Goal: Information Seeking & Learning: Learn about a topic

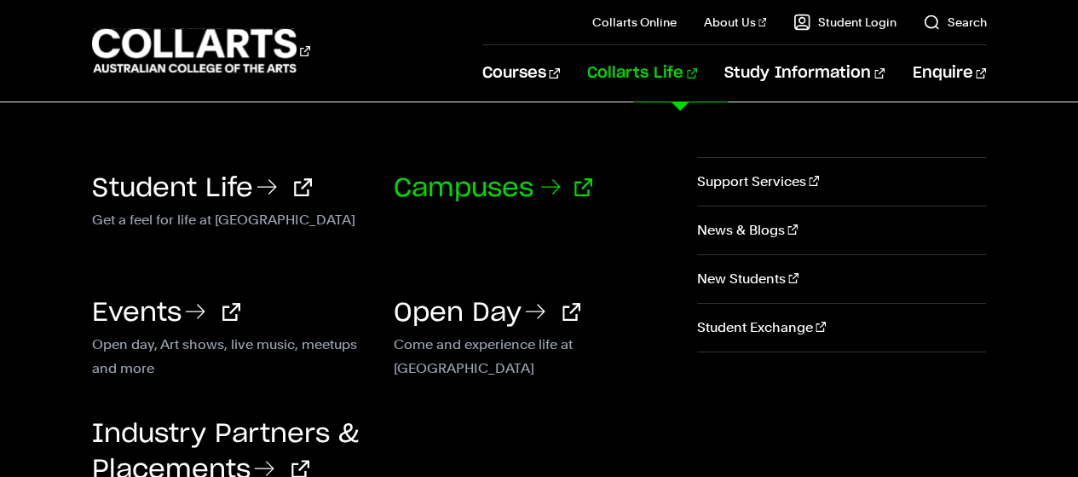
click at [483, 190] on link "Campuses" at bounding box center [493, 189] width 199 height 26
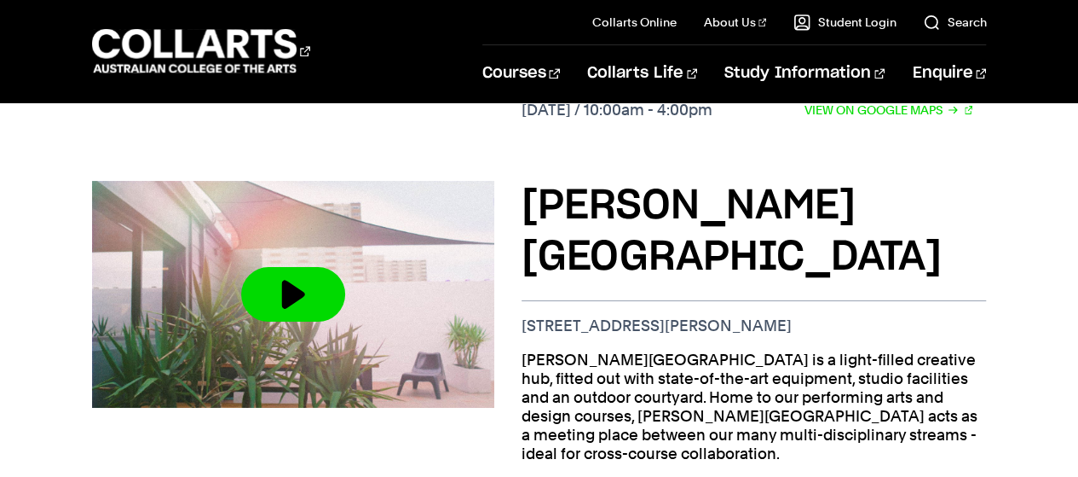
scroll to position [1108, 0]
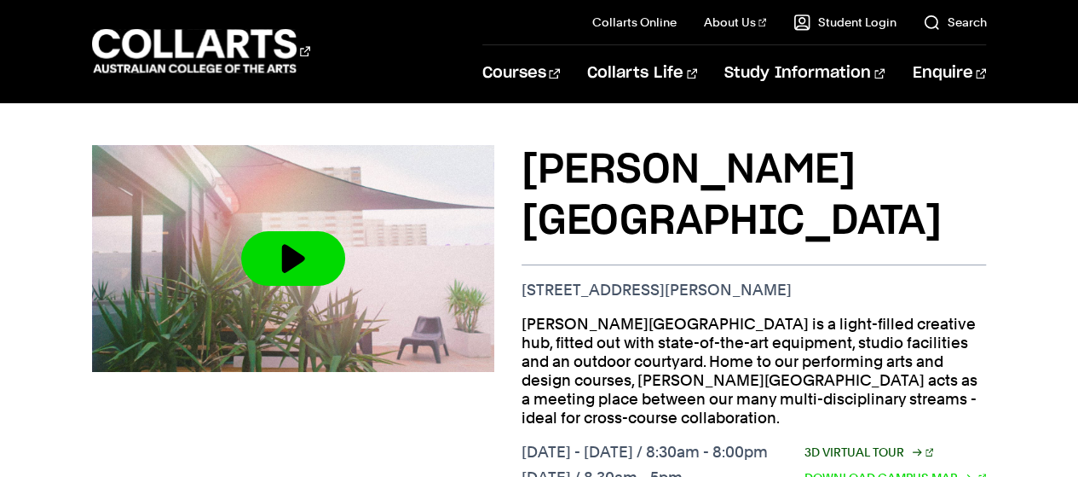
click at [879, 442] on link "3D Virtual Tour" at bounding box center [870, 451] width 130 height 19
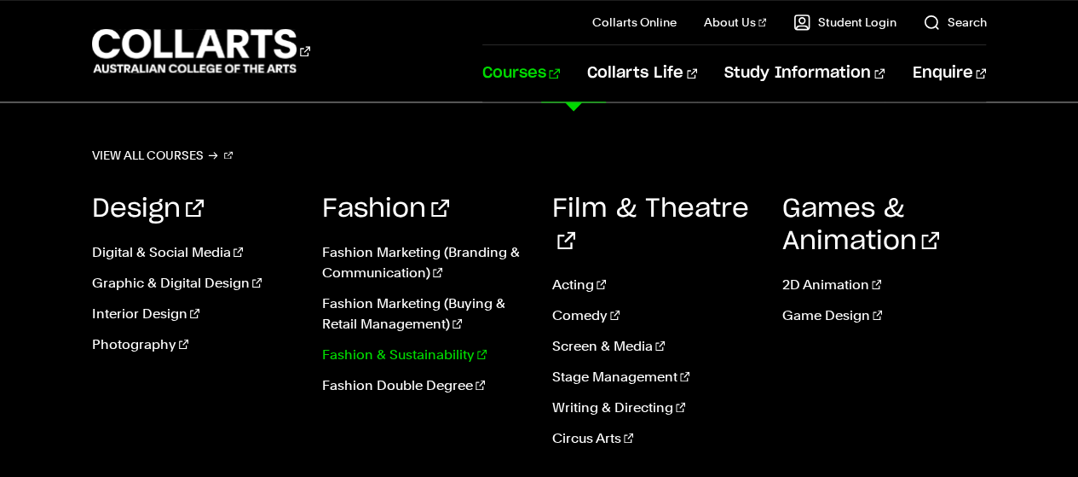
click at [384, 356] on link "Fashion & Sustainability" at bounding box center [424, 354] width 205 height 20
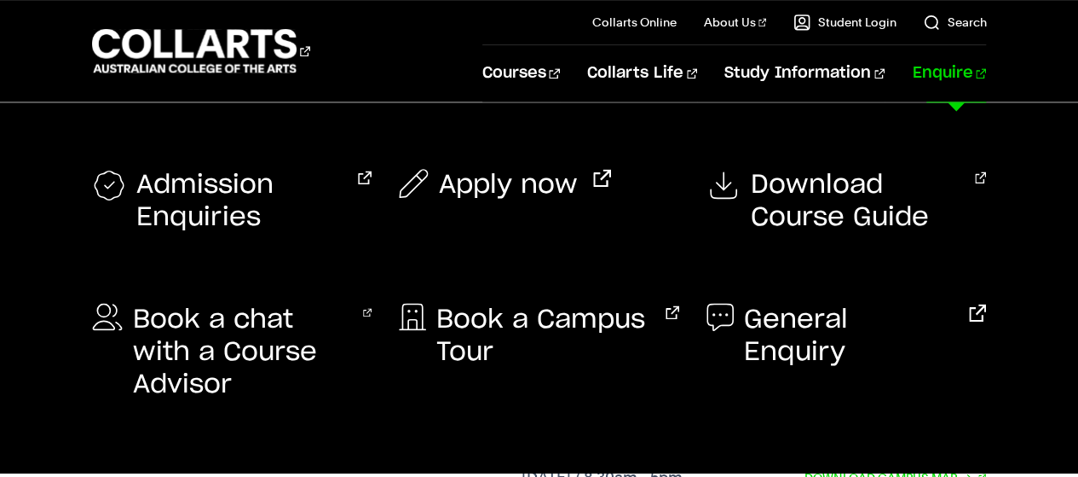
click at [962, 76] on link "Enquire" at bounding box center [949, 73] width 74 height 56
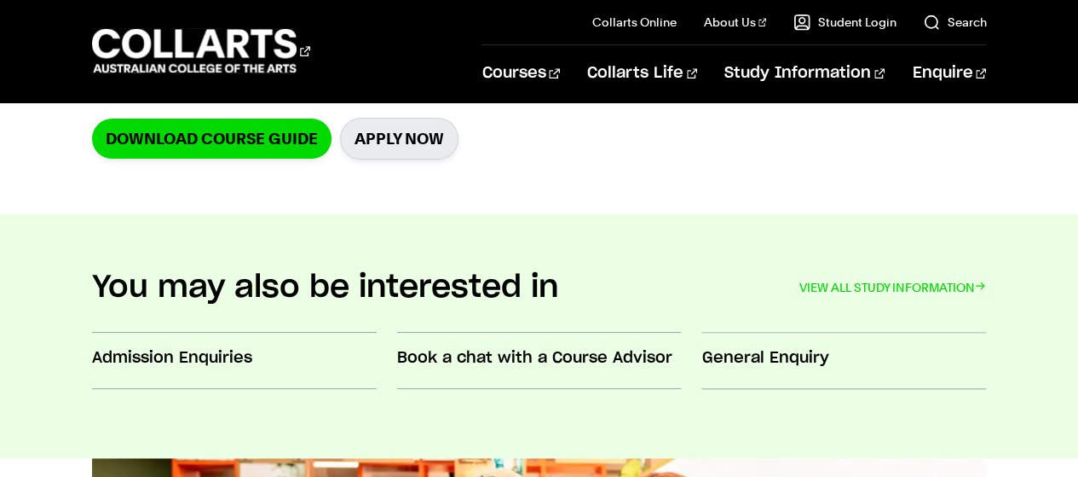
scroll to position [597, 0]
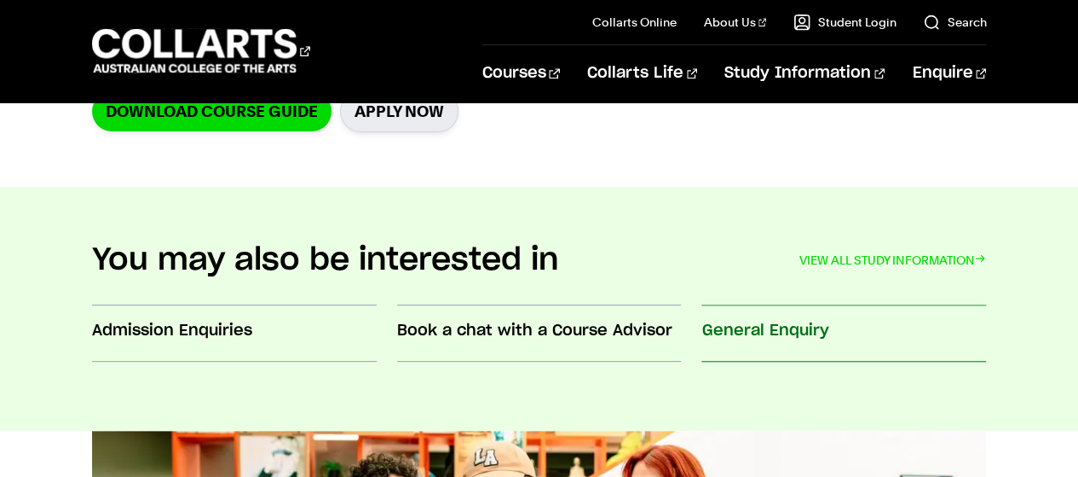
click at [760, 337] on h3 "General Enquiry" at bounding box center [844, 331] width 285 height 22
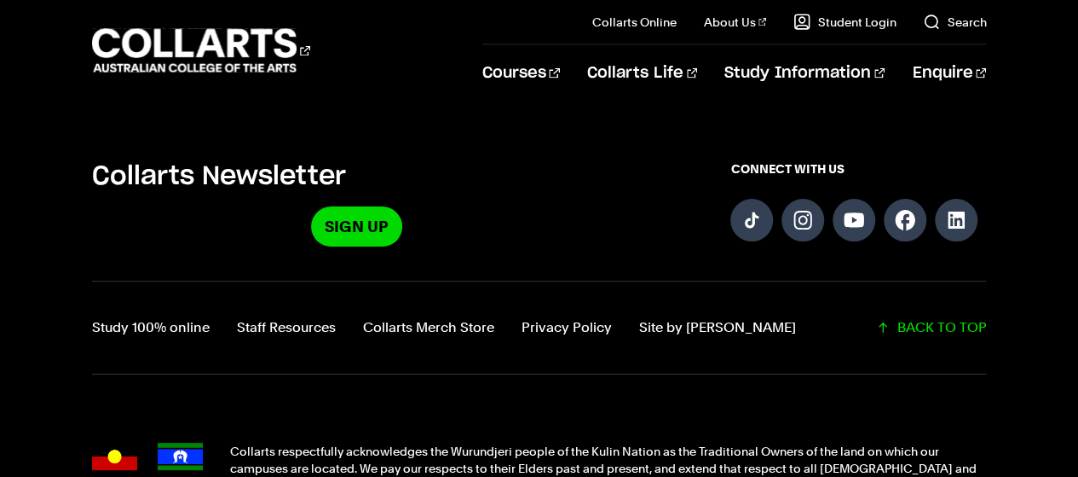
scroll to position [1961, 0]
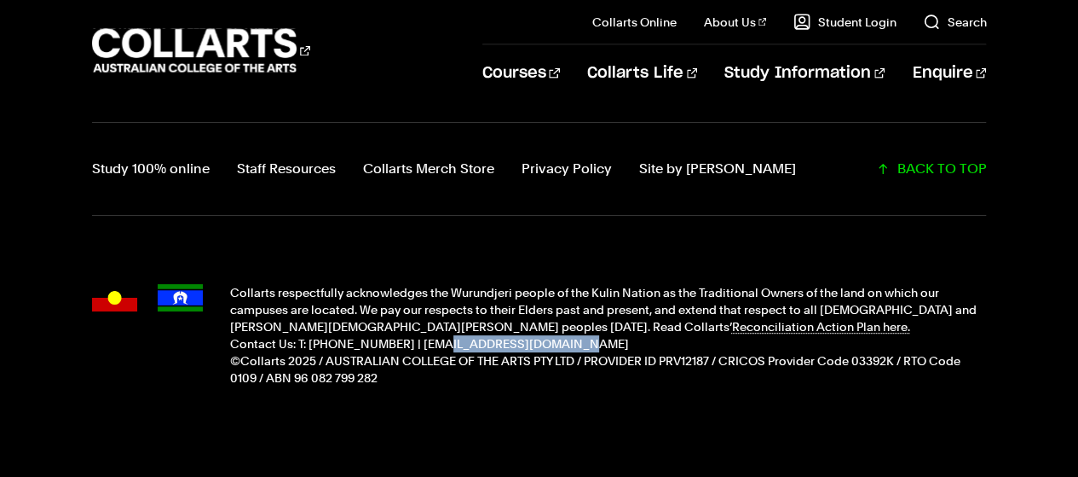
drag, startPoint x: 529, startPoint y: 308, endPoint x: 414, endPoint y: 307, distance: 115.1
click at [414, 335] on p "Contact Us: T: [PHONE_NUMBER] | [EMAIL_ADDRESS][DOMAIN_NAME]" at bounding box center [608, 343] width 757 height 17
copy p "info@collarts.edu.au"
click at [581, 335] on p "Contact Us: T: [PHONE_NUMBER] | [EMAIL_ADDRESS][DOMAIN_NAME]" at bounding box center [608, 343] width 757 height 17
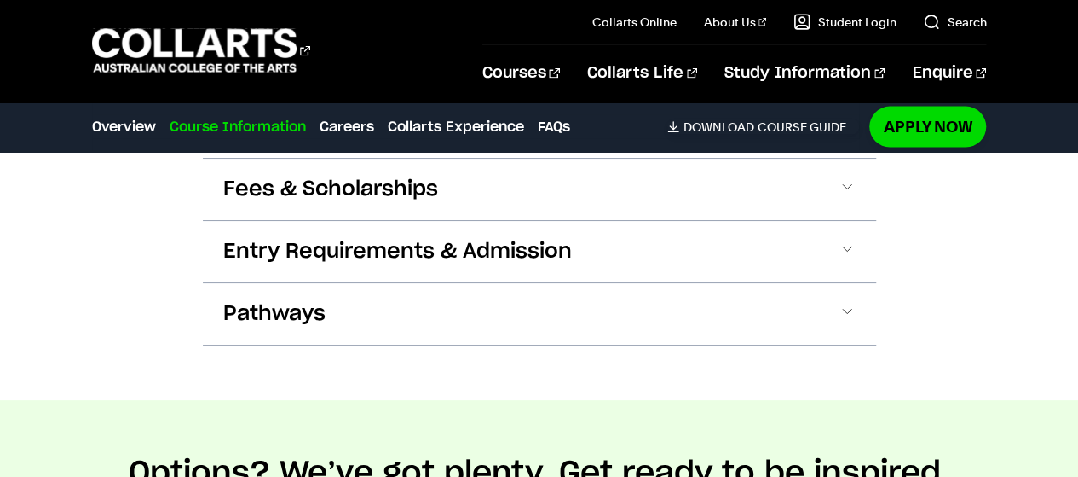
scroll to position [1876, 0]
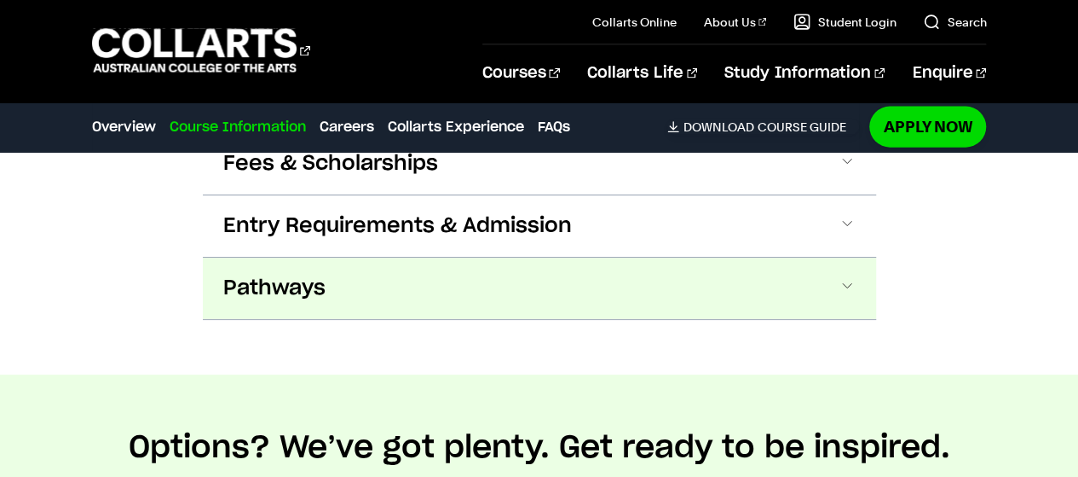
click at [592, 288] on button "Pathways" at bounding box center [540, 287] width 674 height 61
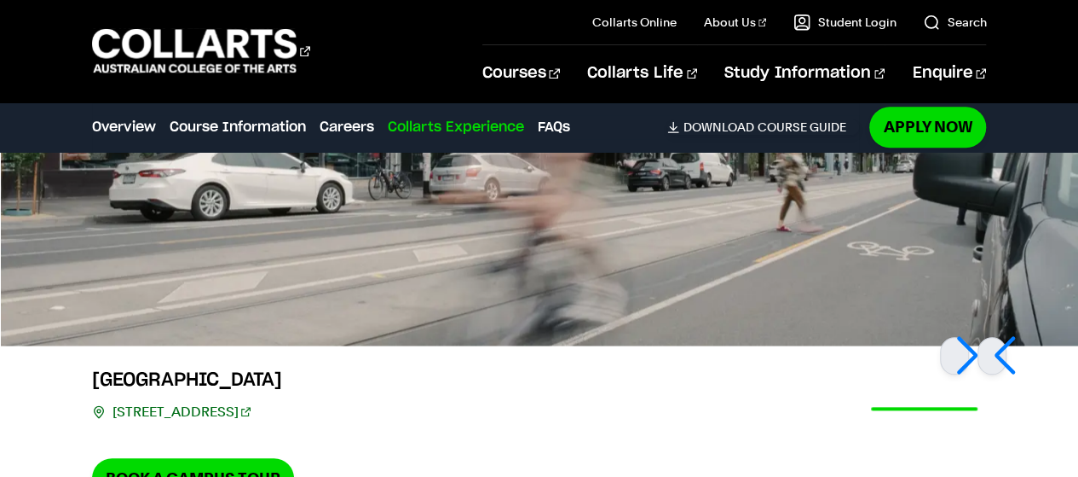
scroll to position [4024, 0]
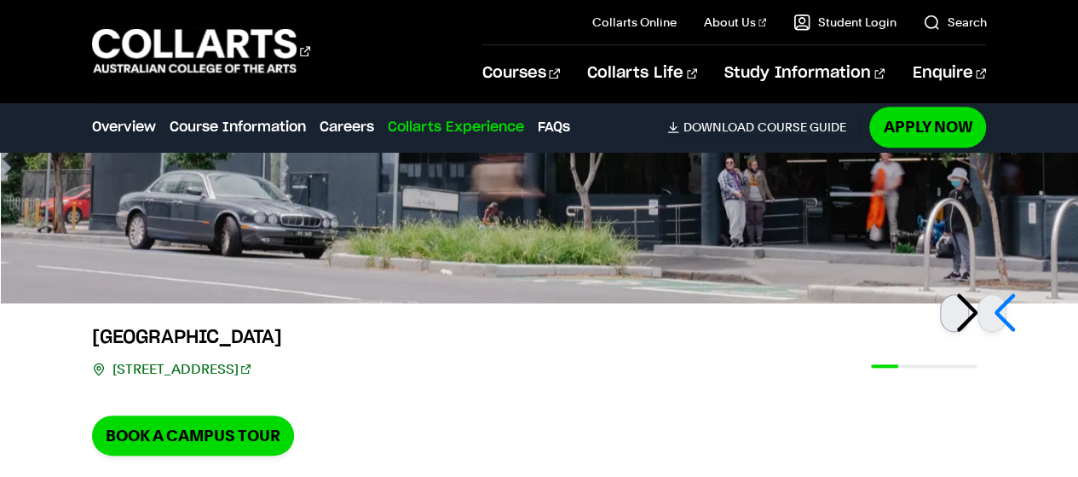
click at [965, 315] on div at bounding box center [954, 313] width 29 height 38
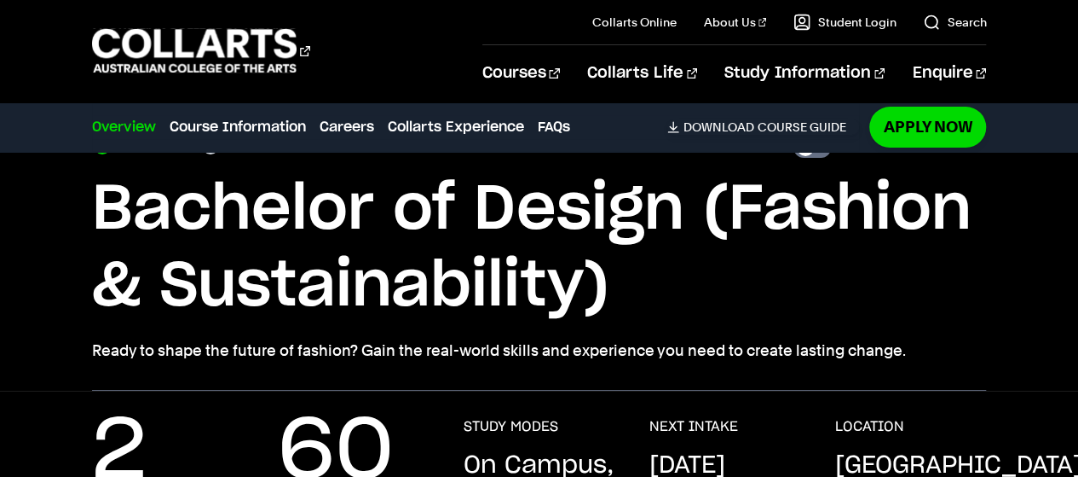
scroll to position [0, 0]
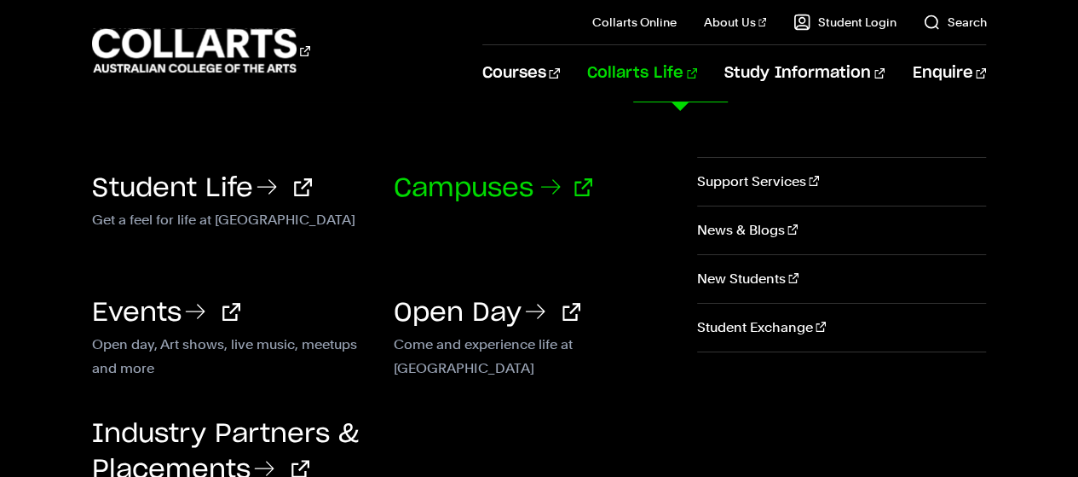
click at [424, 189] on link "Campuses" at bounding box center [493, 189] width 199 height 26
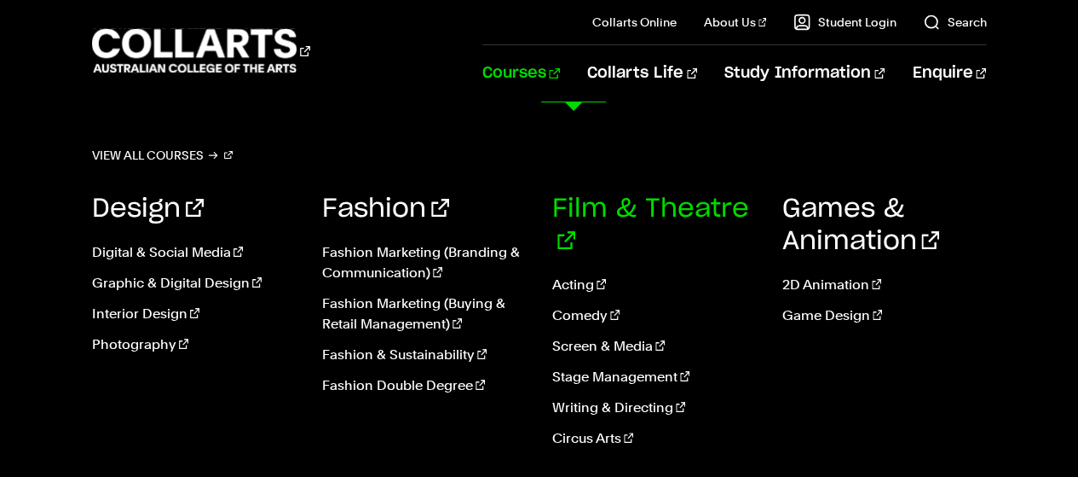
click at [660, 207] on link "Film & Theatre" at bounding box center [650, 225] width 197 height 58
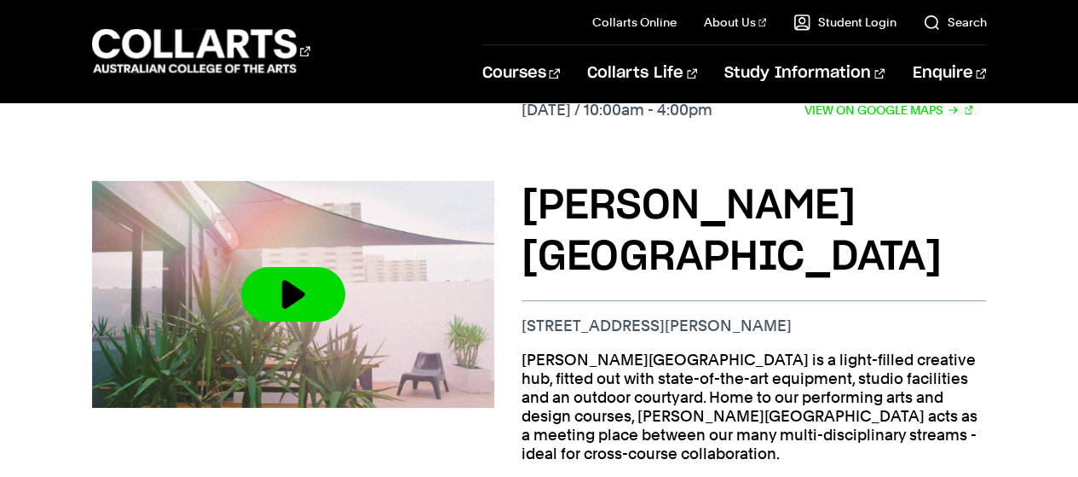
scroll to position [1108, 0]
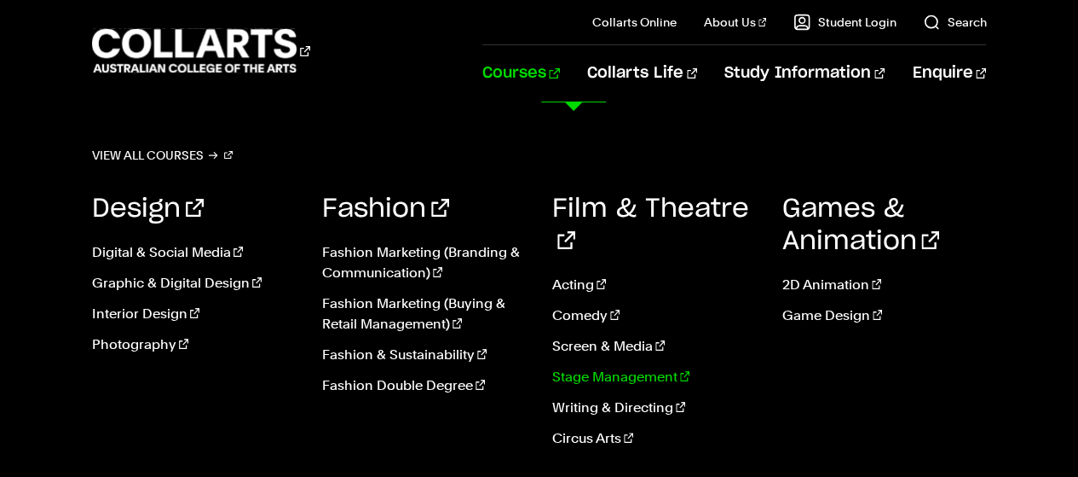
click at [640, 367] on link "Stage Management" at bounding box center [654, 377] width 205 height 20
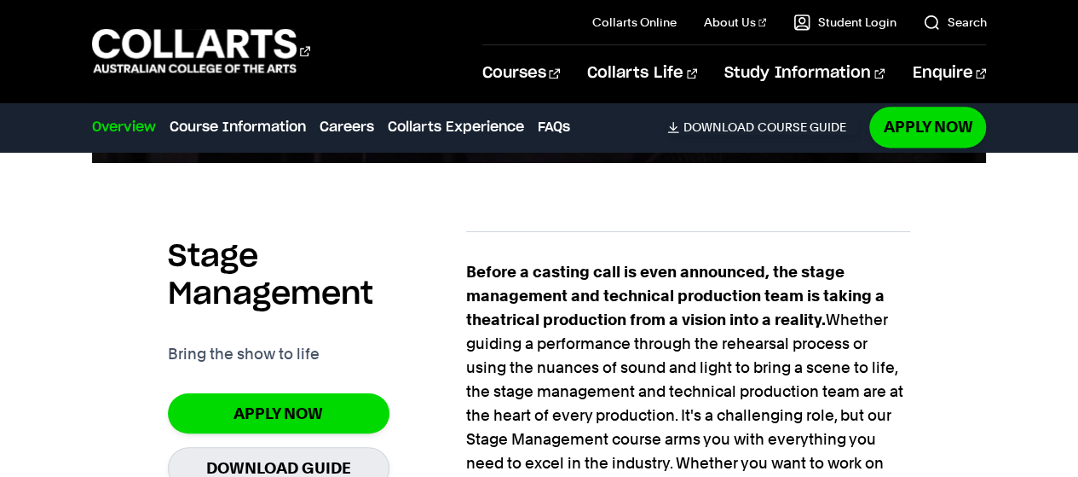
scroll to position [1108, 0]
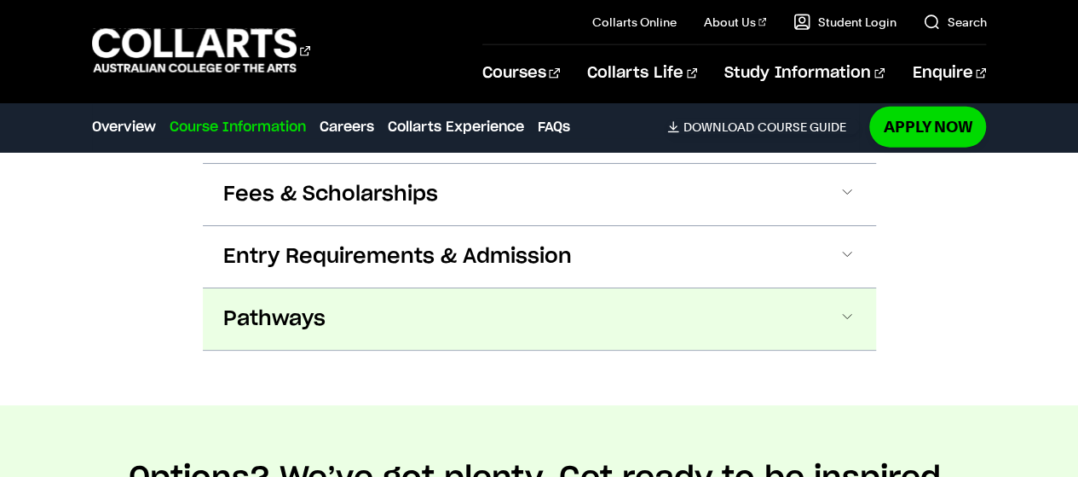
click at [824, 288] on button "Pathways" at bounding box center [540, 318] width 674 height 61
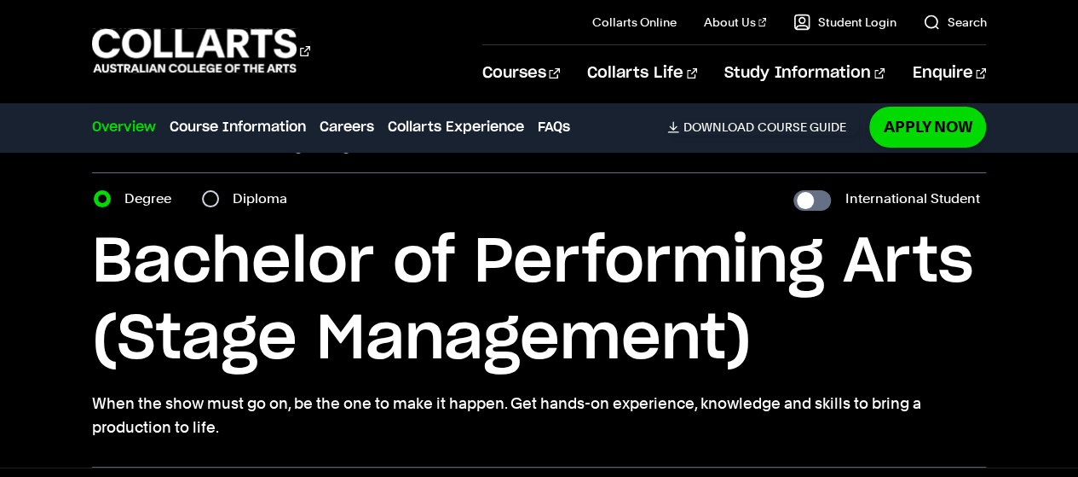
scroll to position [0, 0]
